Goal: Task Accomplishment & Management: Manage account settings

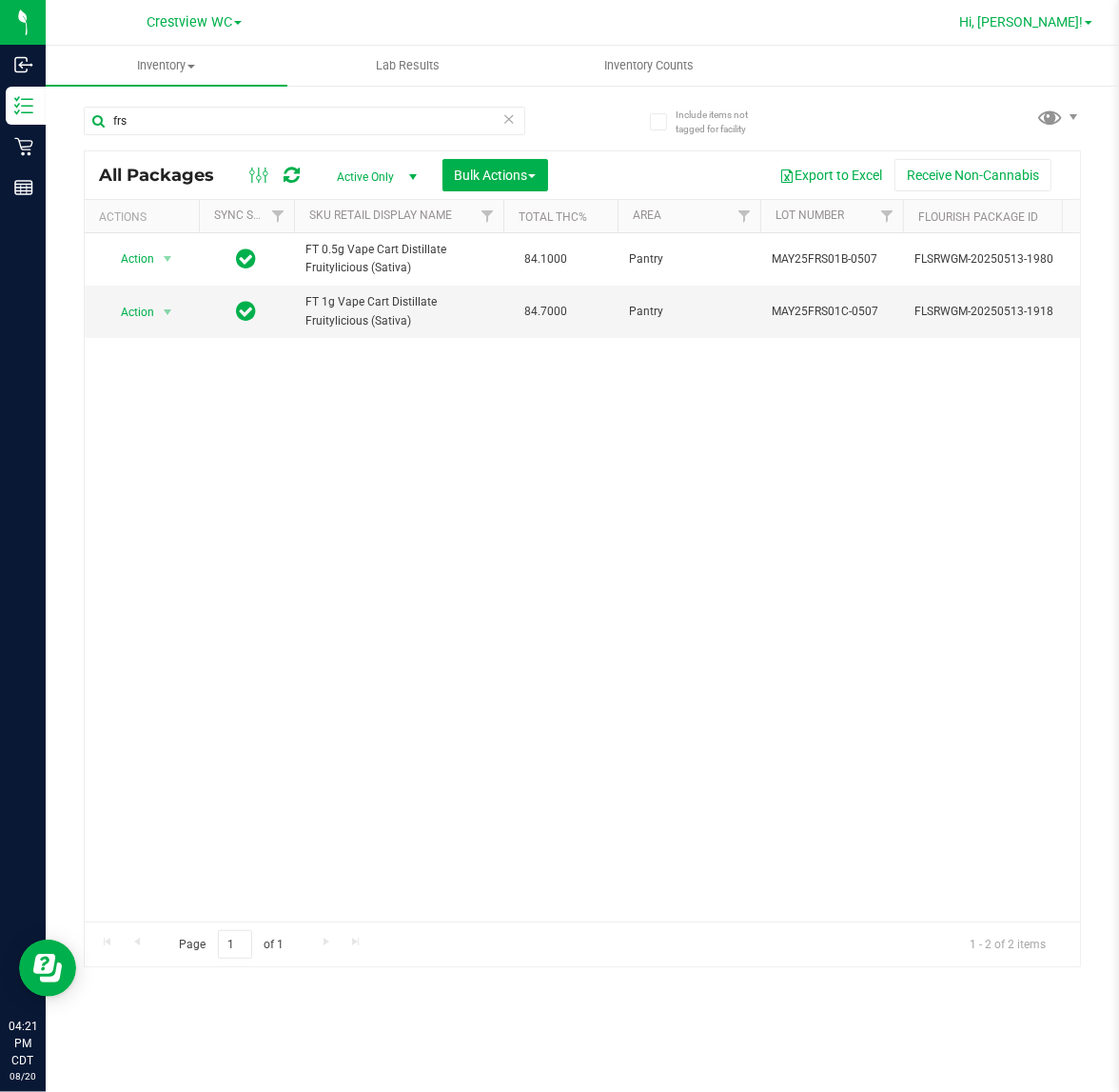
click at [1059, 23] on span "Hi, [PERSON_NAME]!" at bounding box center [1020, 22] width 124 height 16
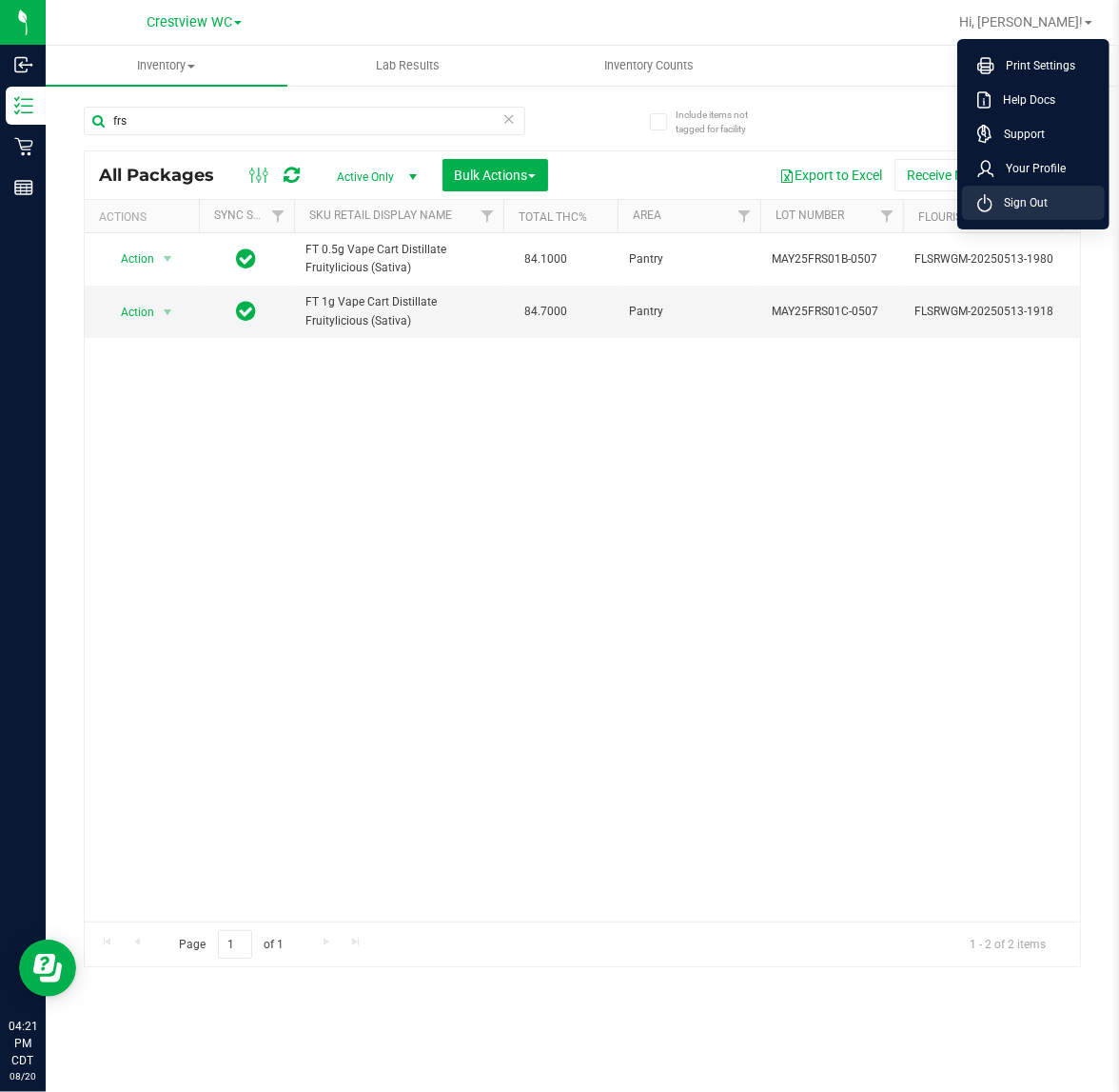
click at [1016, 200] on span "Sign Out" at bounding box center [1019, 202] width 56 height 19
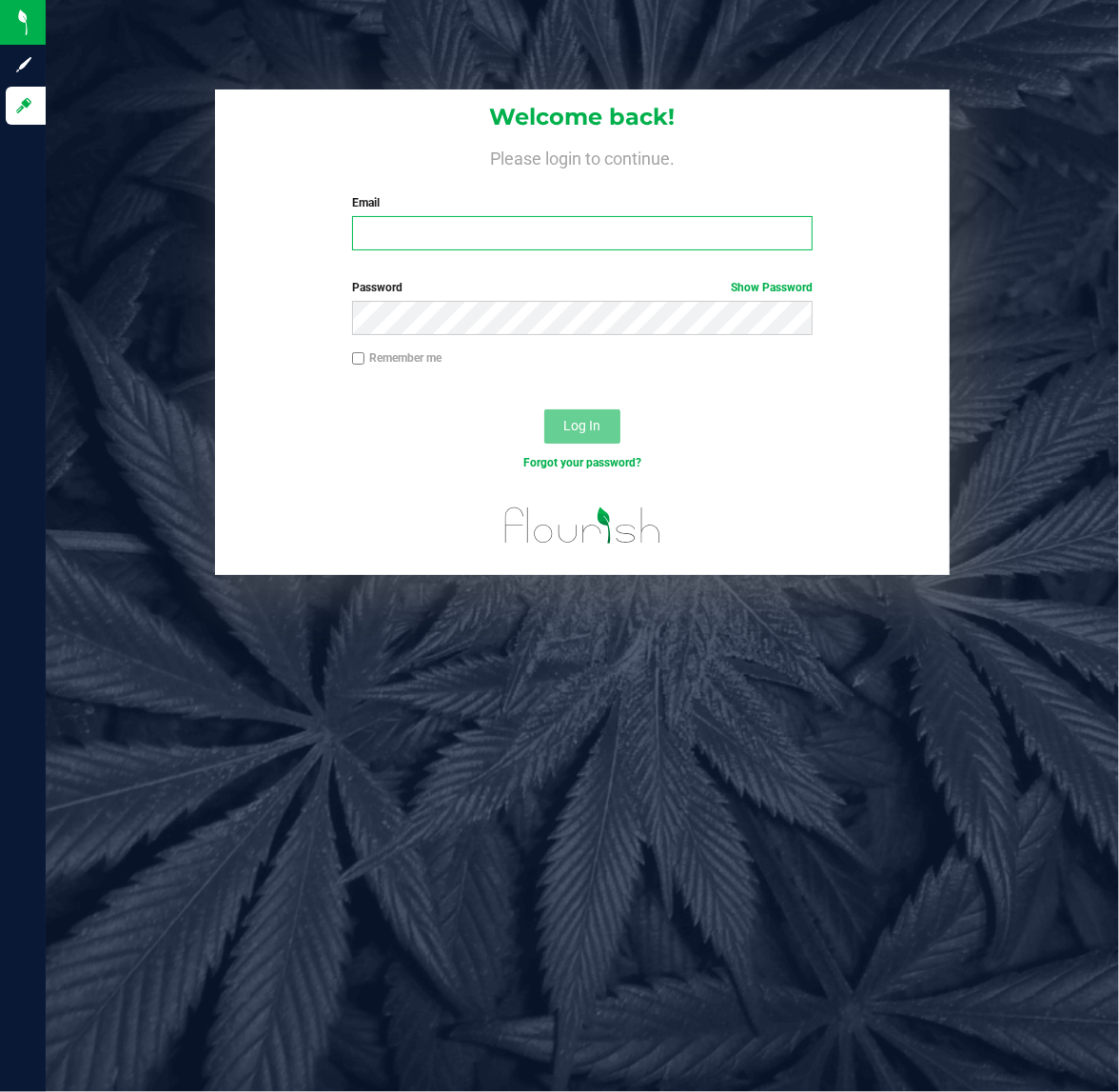
click at [462, 241] on input "Email" at bounding box center [583, 232] width 462 height 34
type input "[EMAIL_ADDRESS][DOMAIN_NAME]"
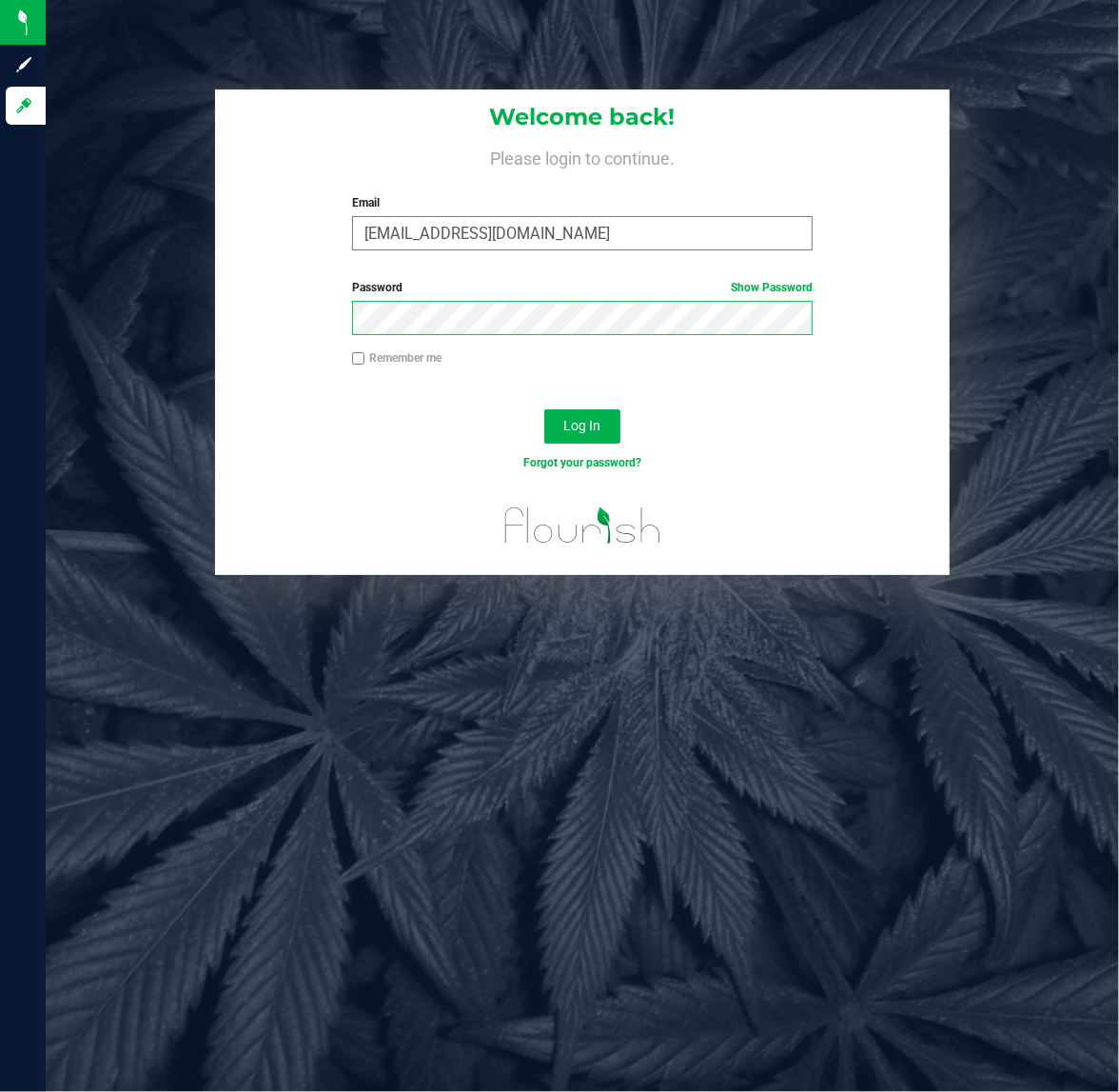
click at [544, 409] on button "Log In" at bounding box center [582, 426] width 76 height 34
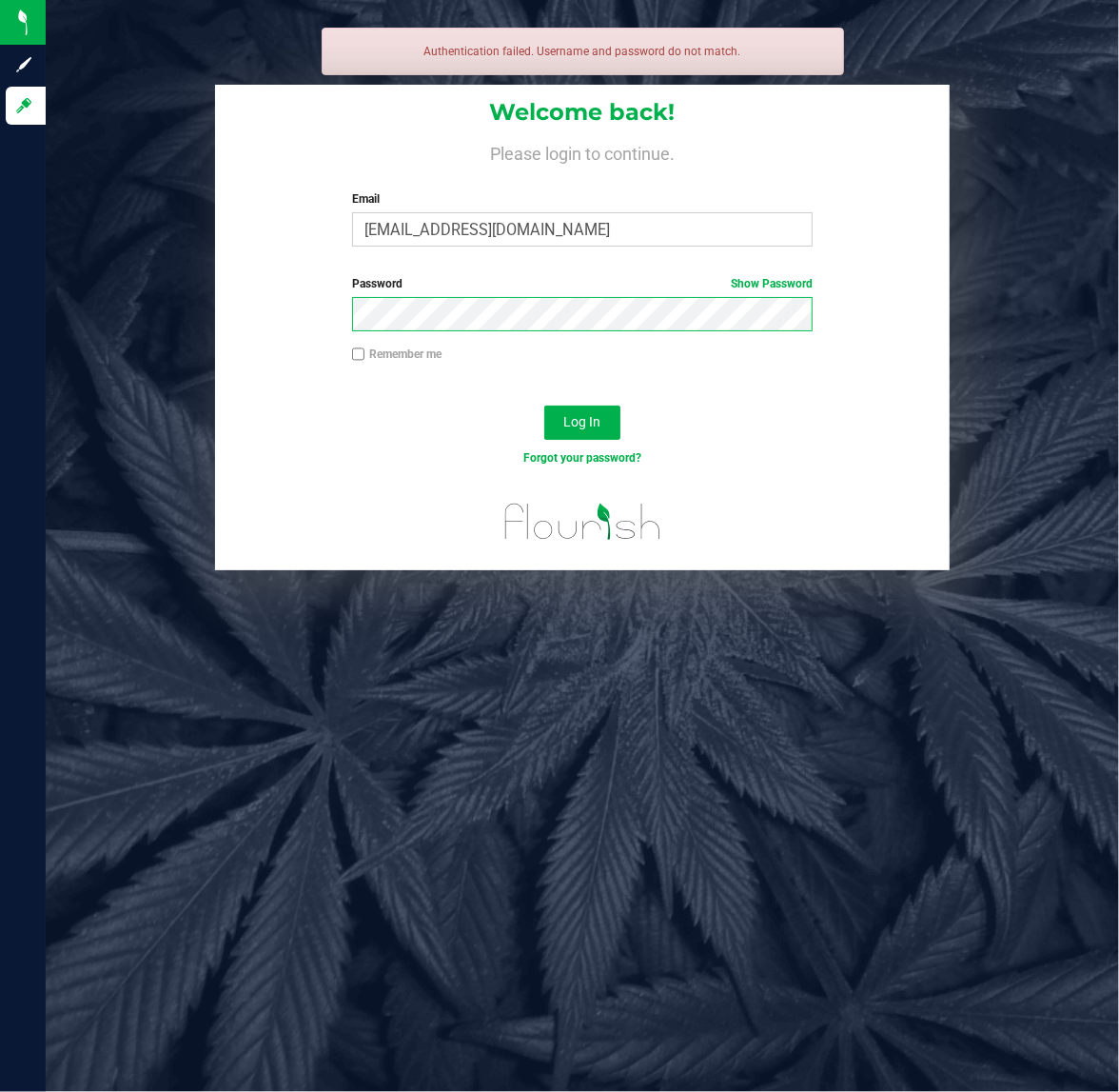
click at [544, 405] on button "Log In" at bounding box center [582, 422] width 76 height 34
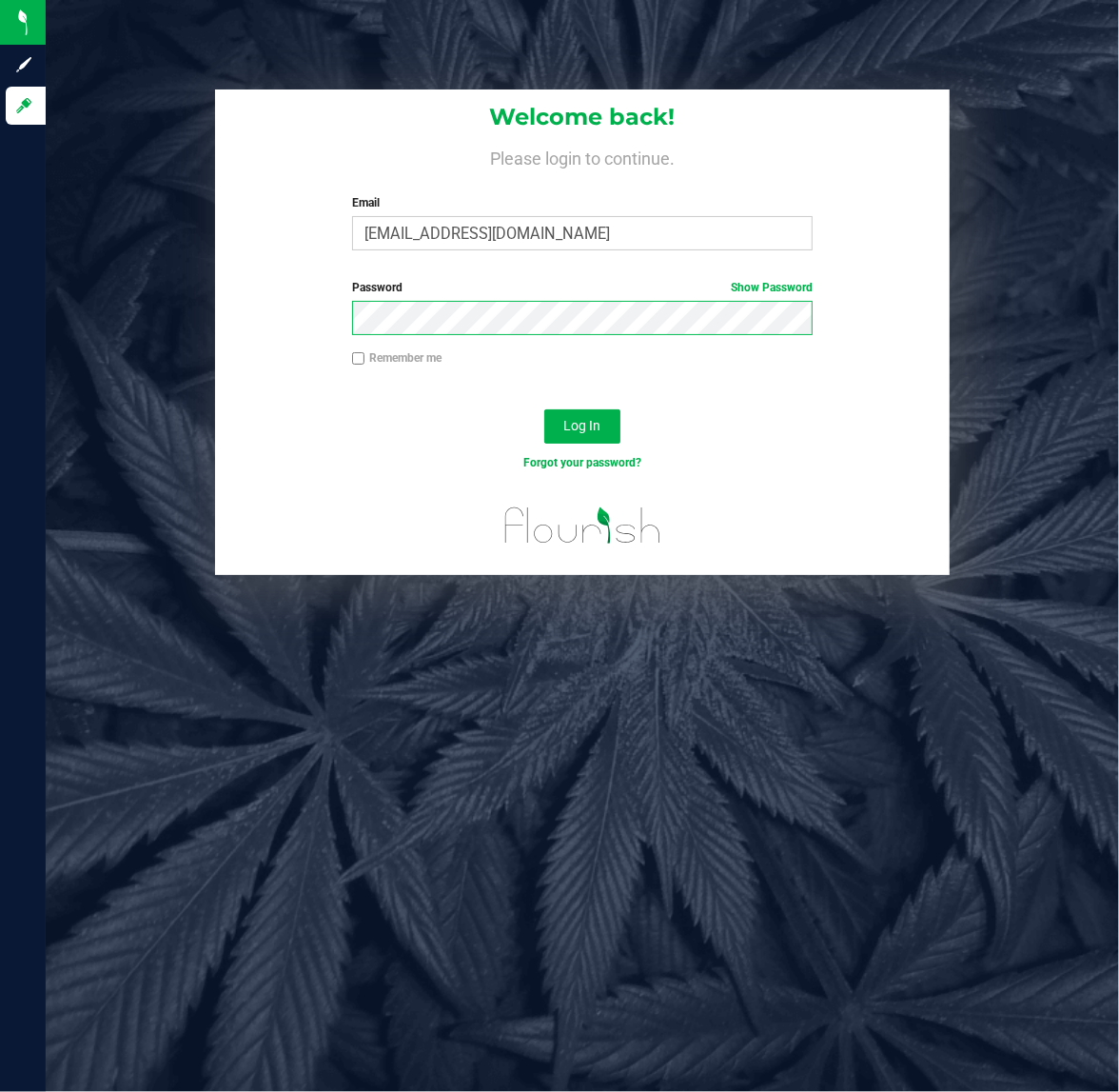
click at [544, 409] on button "Log In" at bounding box center [582, 426] width 76 height 34
